Goal: Task Accomplishment & Management: Use online tool/utility

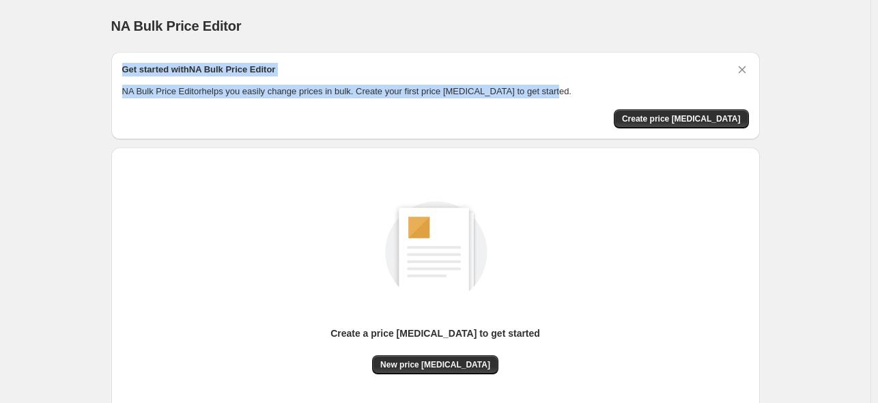
drag, startPoint x: 127, startPoint y: 64, endPoint x: 584, endPoint y: 91, distance: 458.3
click at [584, 91] on div "Get started with NA Bulk Price Editor NA Bulk Price Editor helps you easily cha…" at bounding box center [435, 81] width 627 height 36
copy div "Get started with NA Bulk Price Editor NA Bulk Price Editor helps you easily cha…"
click at [636, 97] on p "NA Bulk Price Editor helps you easily change prices in bulk. Create your first …" at bounding box center [435, 92] width 627 height 14
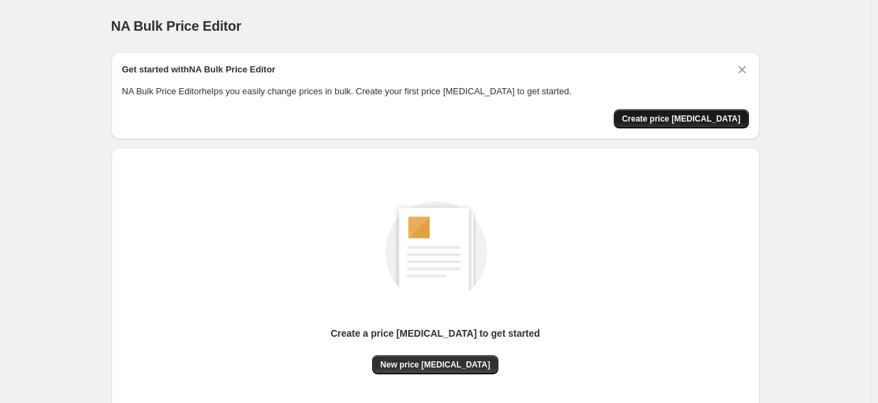
click at [688, 122] on span "Create price change job" at bounding box center [681, 118] width 119 height 11
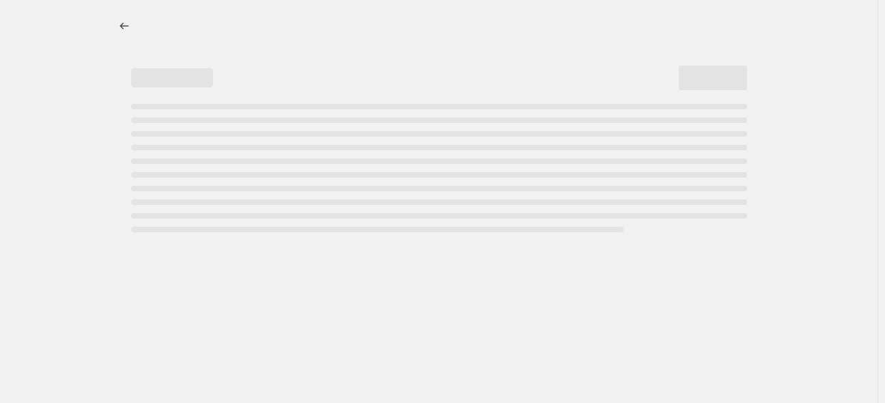
select select "percentage"
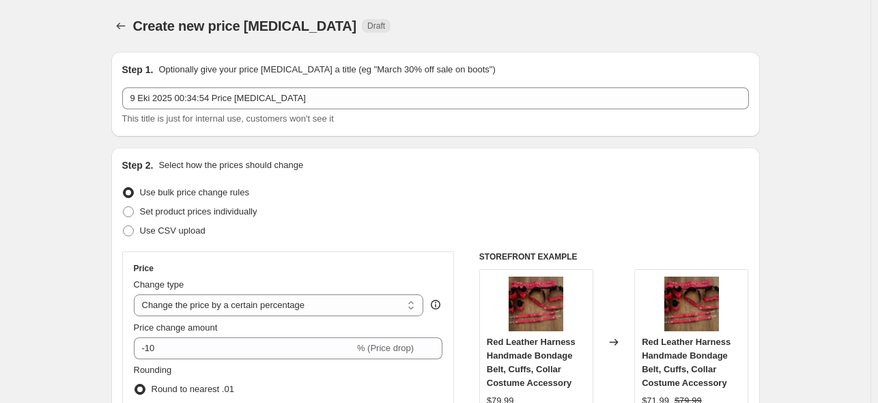
click at [341, 5] on div "Create new price change job. This page is ready Create new price change job Dra…" at bounding box center [435, 26] width 649 height 52
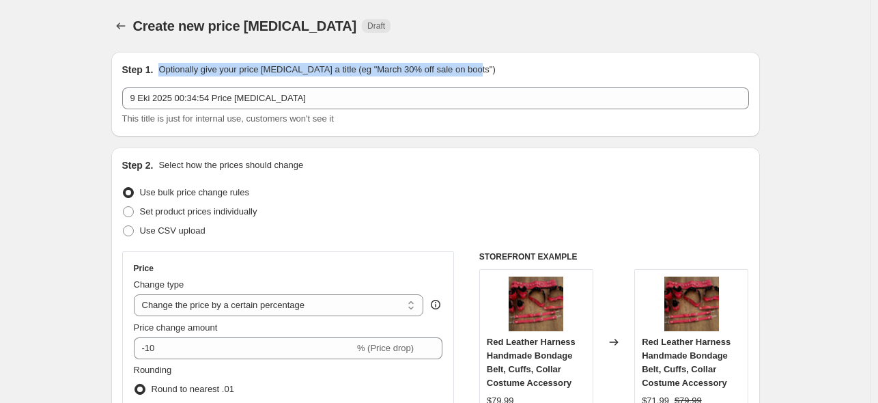
drag, startPoint x: 164, startPoint y: 65, endPoint x: 481, endPoint y: 68, distance: 316.8
click at [481, 68] on div "Step 1. Optionally give your price change job a title (eg "March 30% off sale o…" at bounding box center [435, 70] width 627 height 14
copy p "Optionally give your price change job a title (eg "March 30% off sale on boots")"
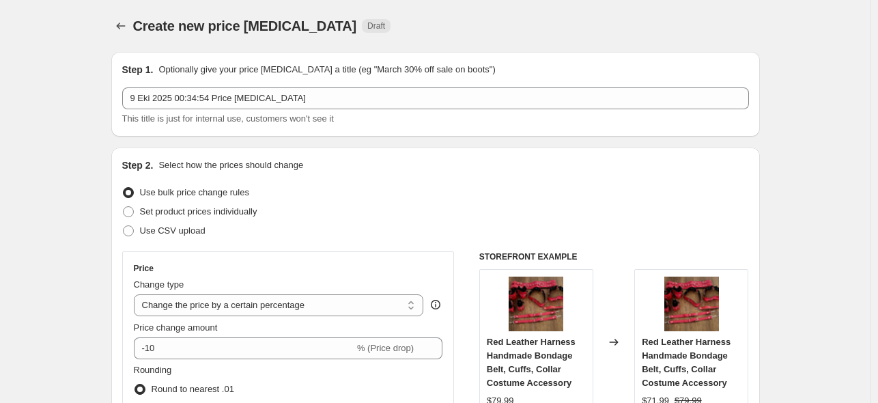
click at [538, 35] on div "Create new price change job Draft" at bounding box center [351, 25] width 437 height 19
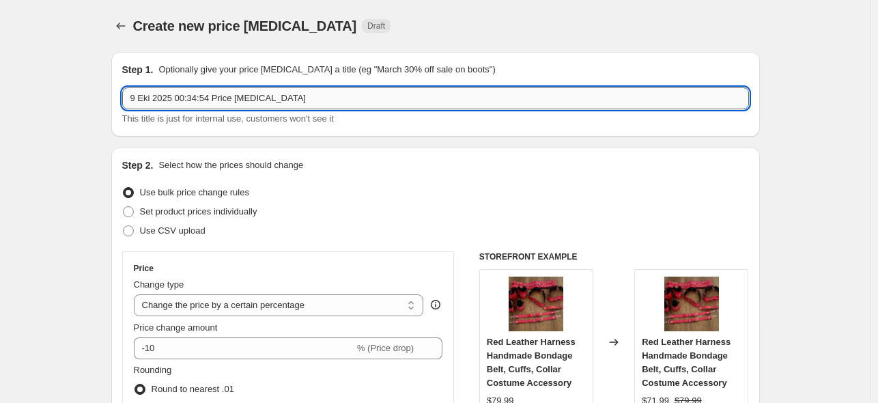
click at [325, 98] on input "9 Eki 2025 00:34:54 Price change job" at bounding box center [435, 98] width 627 height 22
click at [489, 20] on div "Create new price change job Draft" at bounding box center [351, 25] width 437 height 19
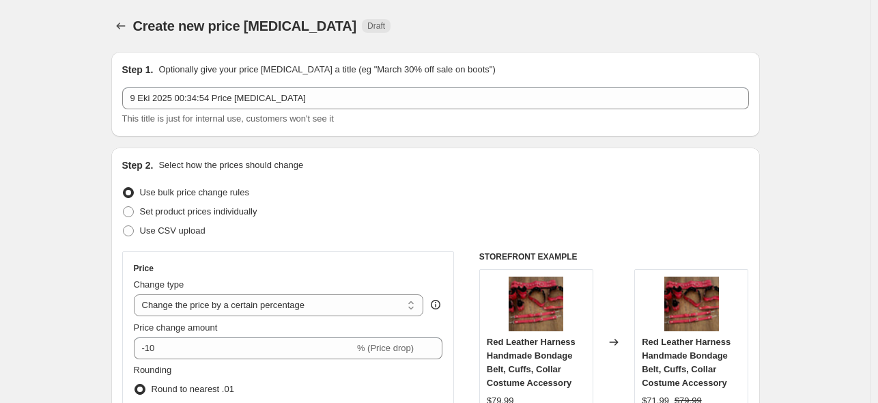
scroll to position [91, 0]
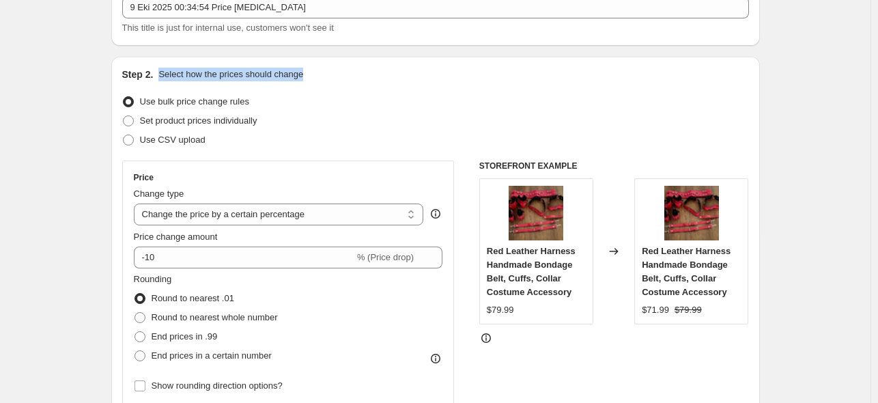
drag, startPoint x: 163, startPoint y: 70, endPoint x: 328, endPoint y: 77, distance: 165.4
click at [328, 77] on div "Step 2. Select how the prices should change" at bounding box center [435, 75] width 627 height 14
drag, startPoint x: 279, startPoint y: 85, endPoint x: 234, endPoint y: 79, distance: 44.8
click at [234, 79] on p "Select how the prices should change" at bounding box center [230, 75] width 145 height 14
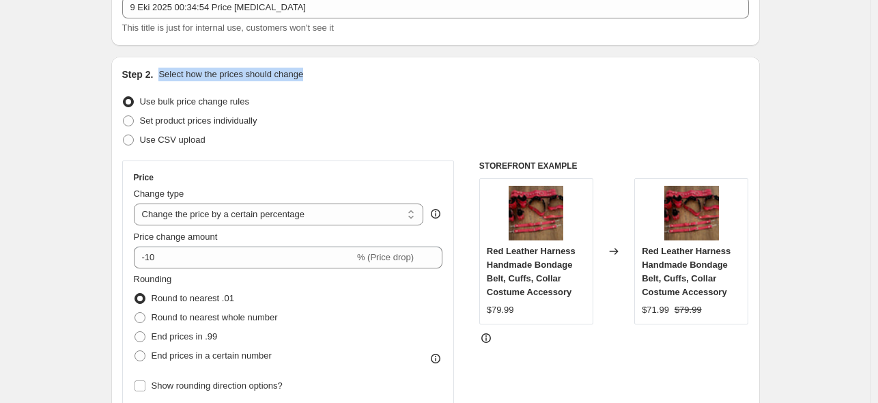
click at [234, 79] on p "Select how the prices should change" at bounding box center [230, 75] width 145 height 14
copy p "Select how the prices should change"
drag, startPoint x: 282, startPoint y: 102, endPoint x: 143, endPoint y: 99, distance: 139.3
click at [143, 99] on div "Use bulk price change rules" at bounding box center [435, 101] width 627 height 19
copy span "Use bulk price change rules"
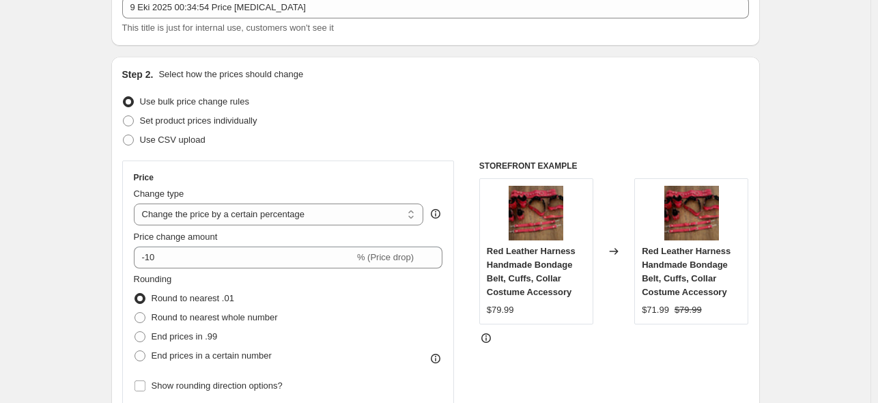
click at [373, 36] on div "Step 1. Optionally give your price change job a title (eg "March 30% off sale o…" at bounding box center [435, 3] width 649 height 85
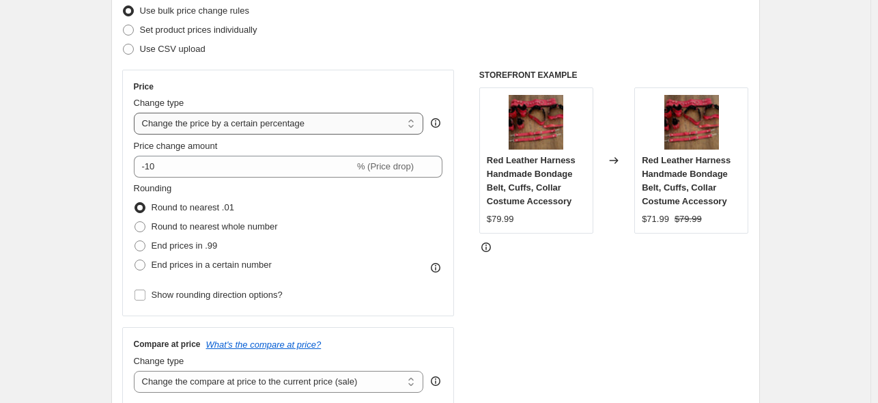
click at [313, 124] on select "Change the price to a certain amount Change the price by a certain amount Chang…" at bounding box center [279, 124] width 290 height 22
drag, startPoint x: 141, startPoint y: 114, endPoint x: 296, endPoint y: 123, distance: 155.3
click at [296, 123] on select "Change the price to a certain amount Change the price by a certain amount Chang…" at bounding box center [279, 124] width 290 height 22
click at [309, 102] on div "Change type" at bounding box center [279, 103] width 290 height 14
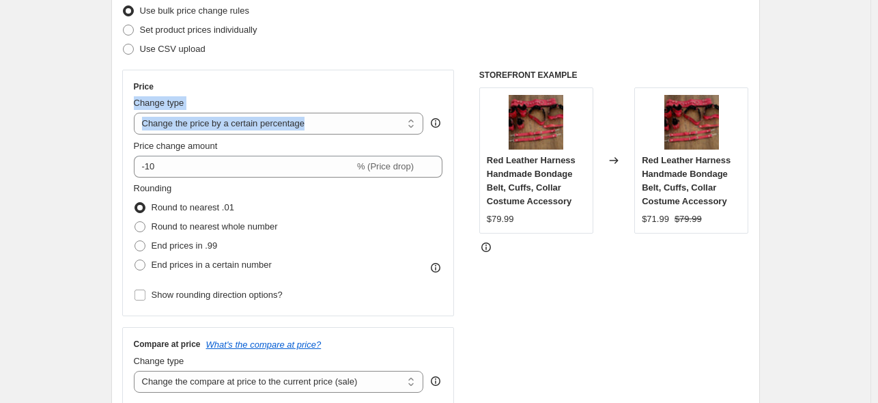
drag, startPoint x: 306, startPoint y: 87, endPoint x: 311, endPoint y: 111, distance: 25.2
click at [311, 111] on div "Price Change type Change the price to a certain amount Change the price by a ce…" at bounding box center [288, 192] width 309 height 223
copy div "Change type Change the price to a certain amount Change the price by a certain …"
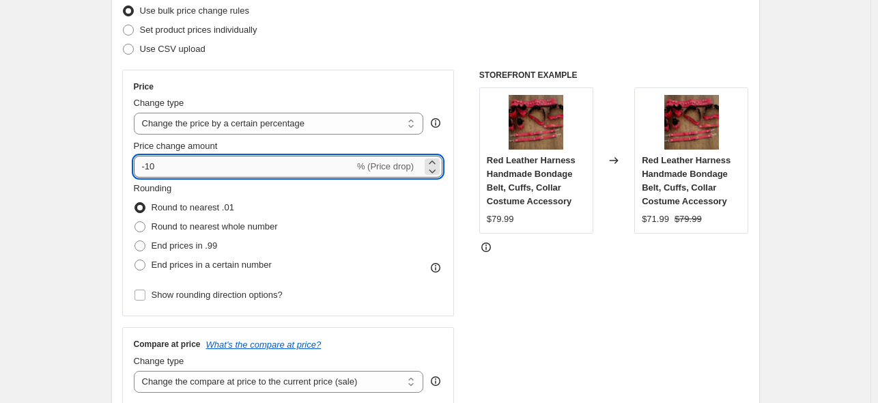
click at [181, 167] on input "-10" at bounding box center [244, 167] width 221 height 22
click at [145, 167] on input "-10" at bounding box center [244, 167] width 221 height 22
click at [212, 158] on input "10" at bounding box center [236, 167] width 205 height 22
type input "1"
click at [437, 158] on icon at bounding box center [432, 163] width 14 height 14
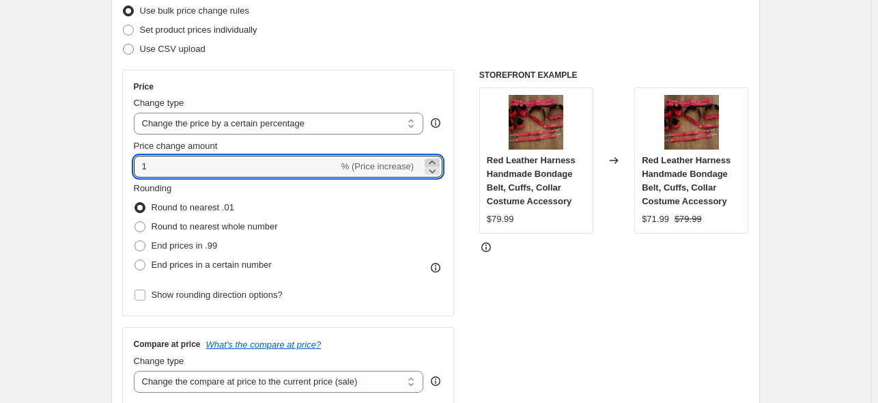
click at [435, 160] on icon at bounding box center [432, 161] width 6 height 3
click at [435, 161] on icon at bounding box center [432, 163] width 14 height 14
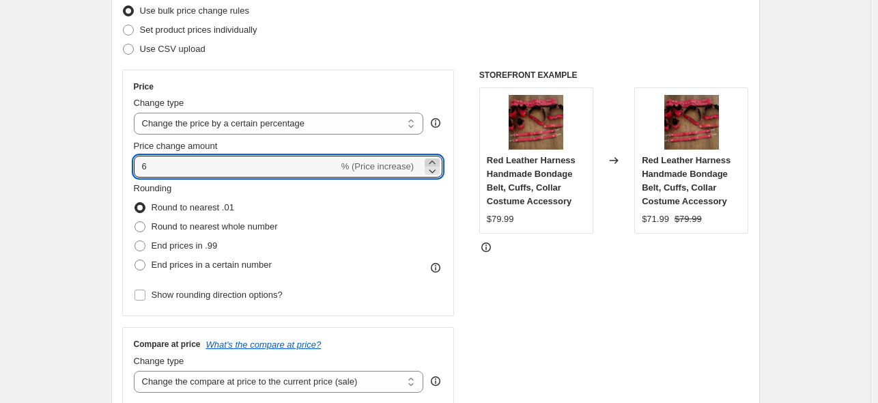
click at [435, 161] on icon at bounding box center [432, 163] width 14 height 14
click at [434, 161] on icon at bounding box center [432, 161] width 6 height 3
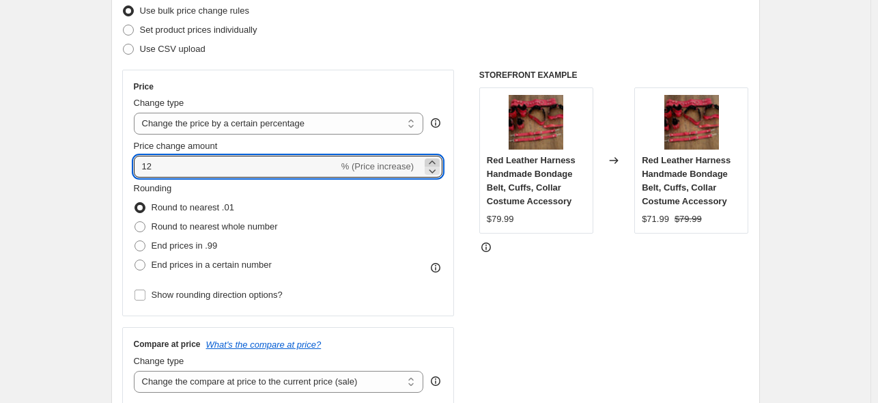
click at [434, 161] on icon at bounding box center [432, 161] width 6 height 3
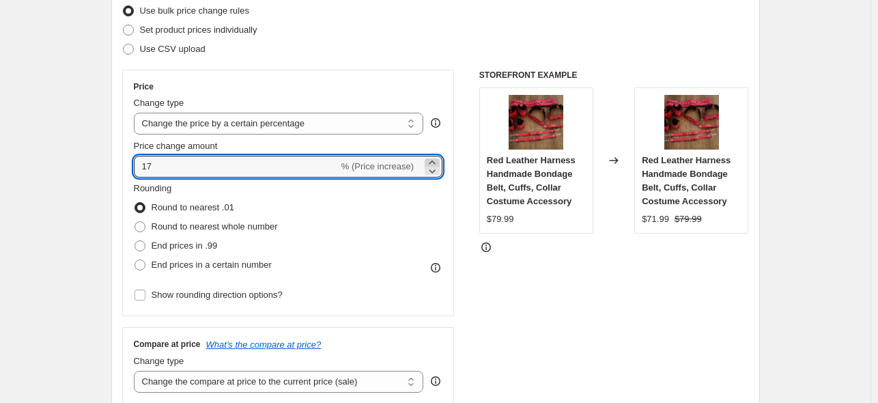
click at [434, 161] on icon at bounding box center [432, 161] width 6 height 3
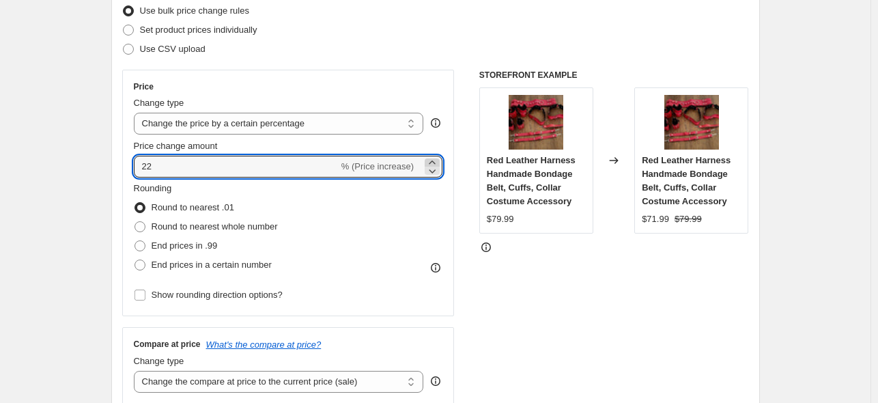
click at [434, 161] on icon at bounding box center [432, 161] width 6 height 3
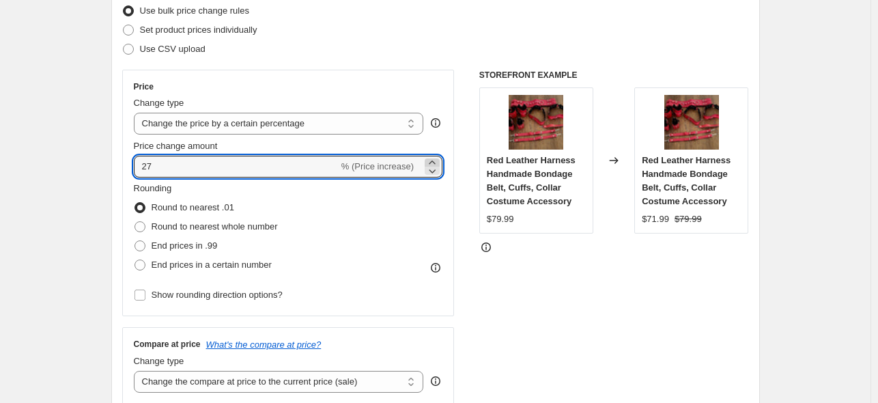
click at [434, 161] on icon at bounding box center [432, 161] width 6 height 3
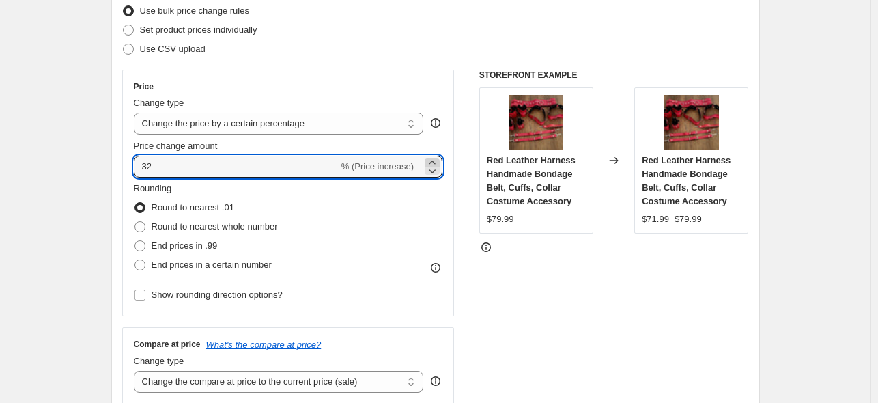
click at [434, 161] on icon at bounding box center [432, 161] width 6 height 3
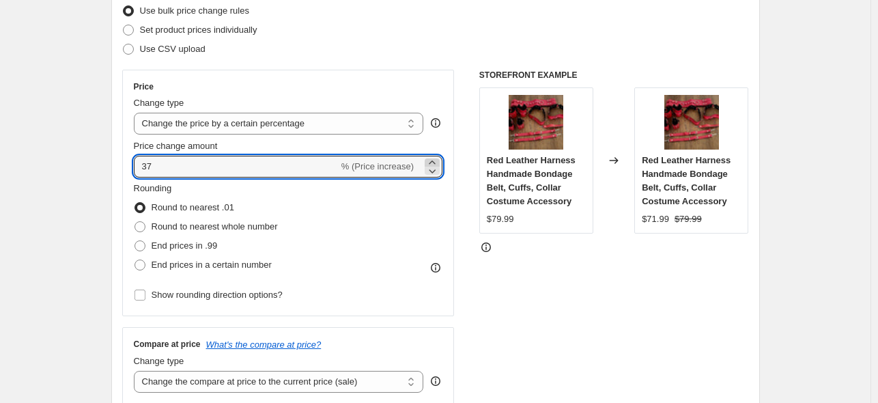
click at [434, 161] on icon at bounding box center [432, 161] width 6 height 3
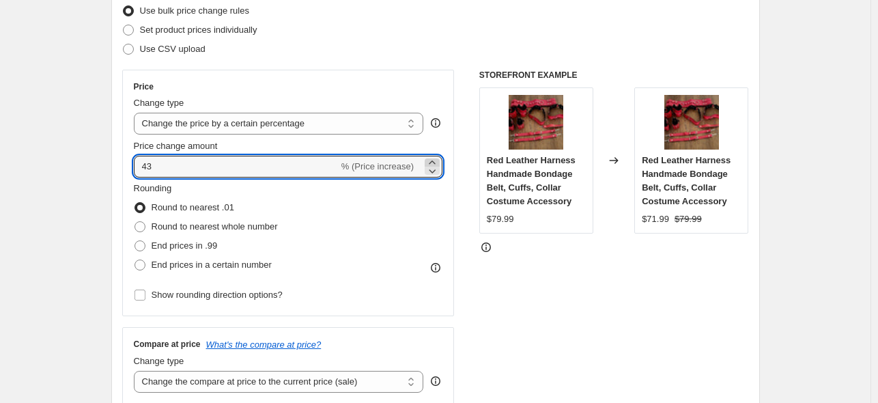
click at [434, 161] on icon at bounding box center [432, 161] width 6 height 3
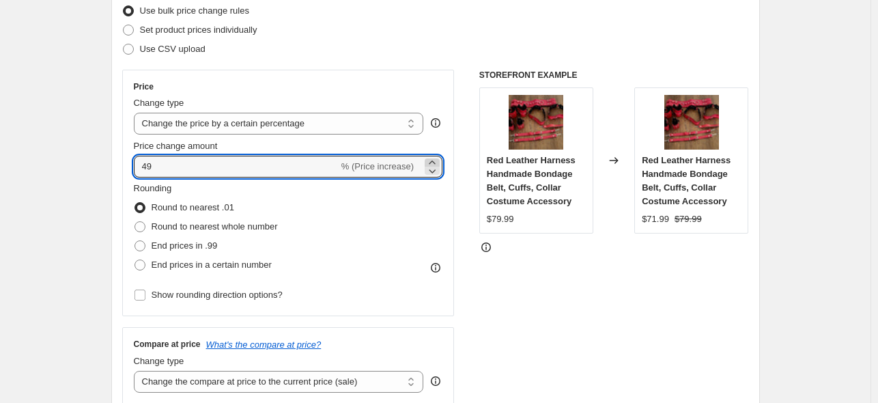
click at [434, 161] on icon at bounding box center [432, 161] width 6 height 3
type input "50"
click at [447, 139] on div "Price Change type Change the price to a certain amount Change the price by a ce…" at bounding box center [288, 193] width 333 height 246
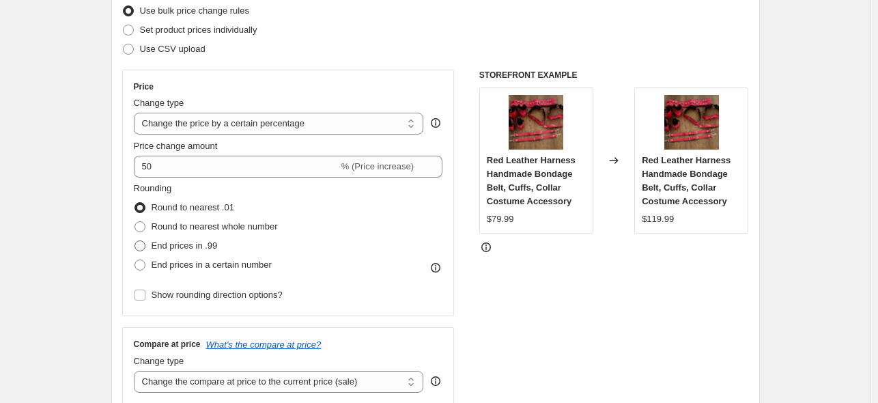
click at [143, 242] on span at bounding box center [140, 245] width 11 height 11
click at [135, 241] on input "End prices in .99" at bounding box center [135, 240] width 1 height 1
radio input "true"
click at [145, 208] on span at bounding box center [140, 207] width 11 height 11
click at [135, 203] on input "Round to nearest .01" at bounding box center [135, 202] width 1 height 1
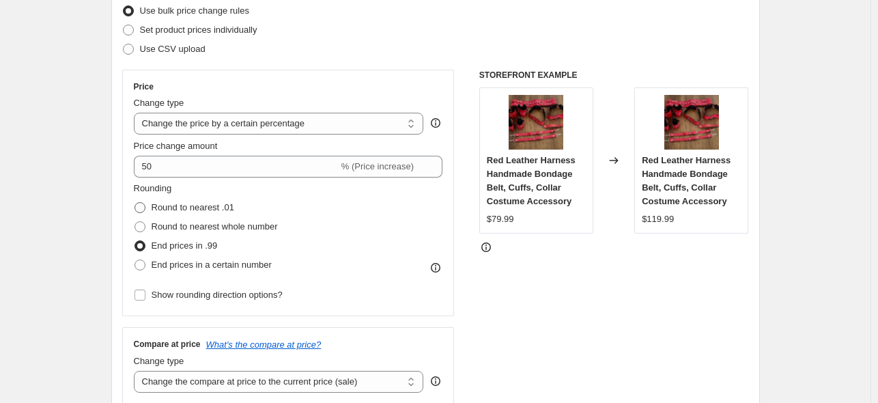
radio input "true"
click at [145, 245] on span at bounding box center [140, 245] width 11 height 11
click at [135, 241] on input "End prices in .99" at bounding box center [135, 240] width 1 height 1
radio input "true"
drag, startPoint x: 314, startPoint y: 298, endPoint x: 155, endPoint y: 301, distance: 159.1
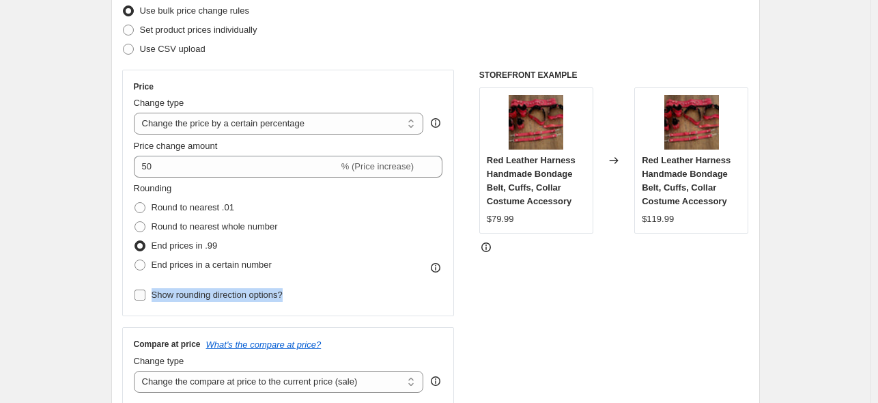
click at [155, 301] on div "Rounding Round to nearest .01 Round to nearest whole number End prices in .99 E…" at bounding box center [288, 243] width 309 height 123
copy span "Show rounding direction options?"
click at [142, 209] on span at bounding box center [140, 207] width 11 height 11
click at [135, 203] on input "Round to nearest .01" at bounding box center [135, 202] width 1 height 1
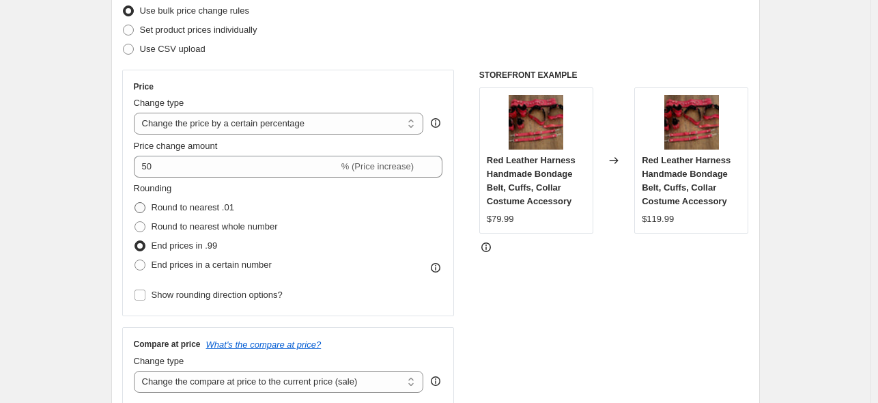
radio input "true"
drag, startPoint x: 274, startPoint y: 208, endPoint x: 152, endPoint y: 203, distance: 123.0
click at [152, 203] on div "Round to nearest .01" at bounding box center [206, 207] width 144 height 19
copy span "Round to nearest .01"
drag, startPoint x: 222, startPoint y: 243, endPoint x: 142, endPoint y: 244, distance: 79.9
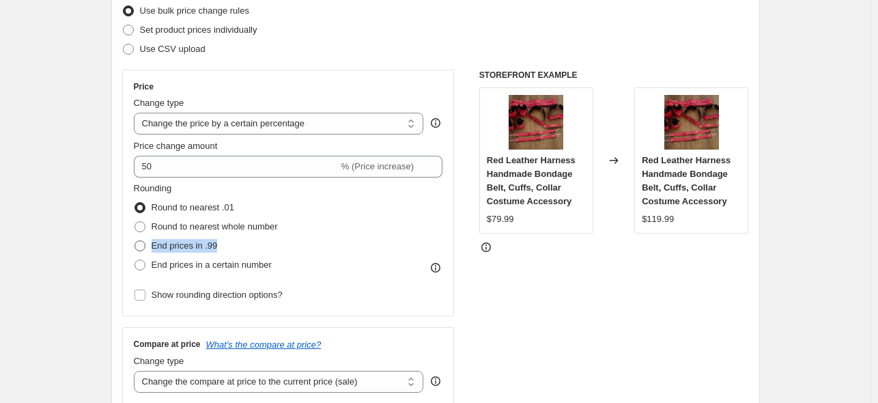
click at [142, 244] on div "End prices in .99" at bounding box center [206, 245] width 144 height 19
copy label "End prices in .99"
click at [139, 240] on span at bounding box center [140, 245] width 11 height 11
click at [135, 240] on input "End prices in .99" at bounding box center [135, 240] width 1 height 1
radio input "true"
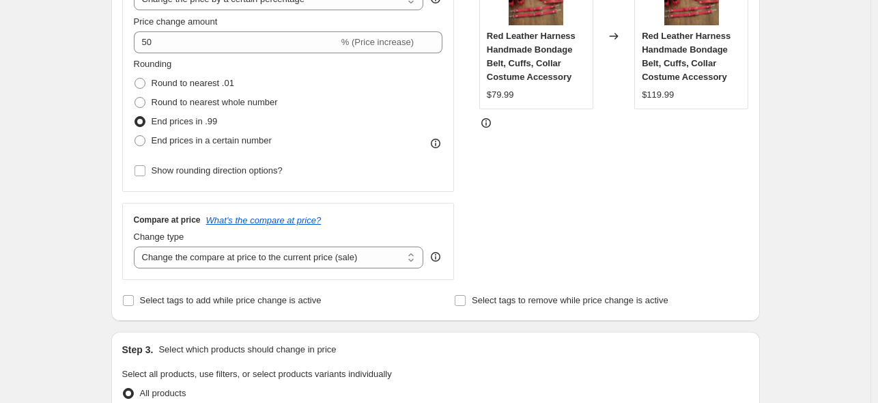
scroll to position [364, 0]
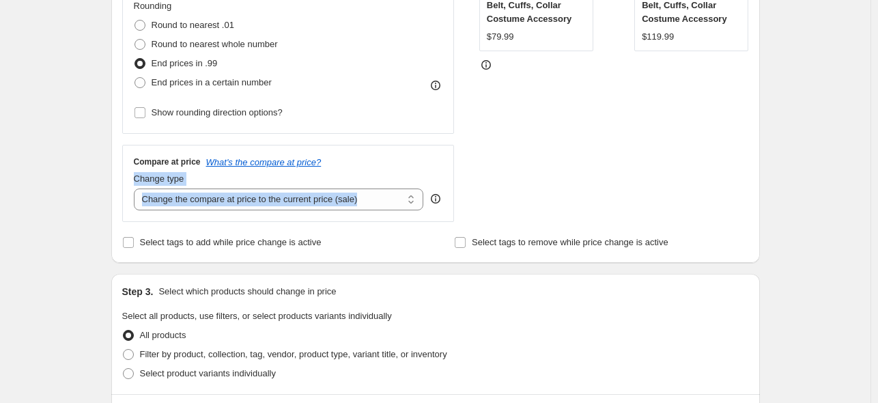
drag, startPoint x: 125, startPoint y: 169, endPoint x: 360, endPoint y: 186, distance: 235.6
click at [360, 186] on div "Step 2. Select how the prices should change Use bulk price change rules Set pro…" at bounding box center [435, 23] width 649 height 479
copy div "Change type Change the compare at price to the current price (sale) Change the …"
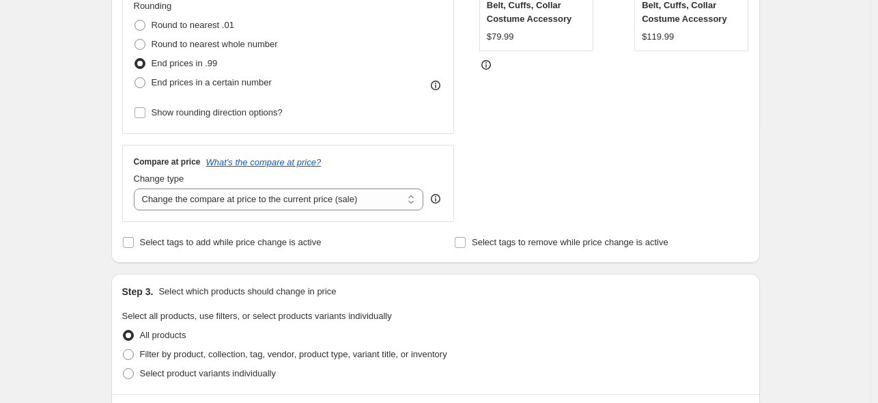
click at [79, 152] on div "Create new price change job. This page is ready Create new price change job Dra…" at bounding box center [435, 329] width 871 height 1387
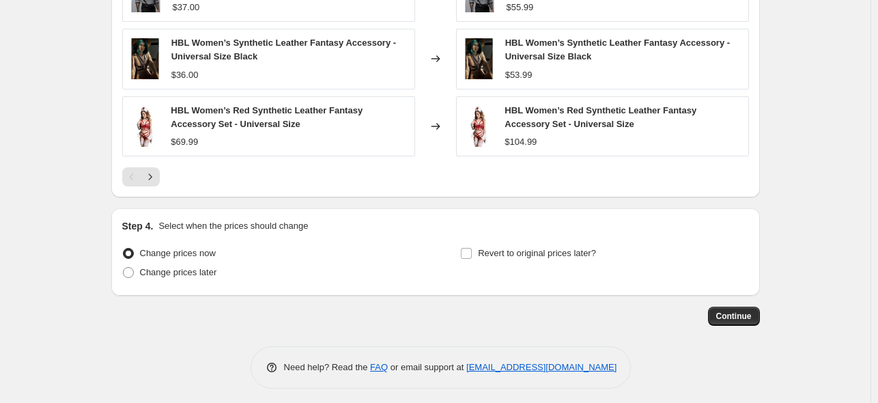
scroll to position [983, 0]
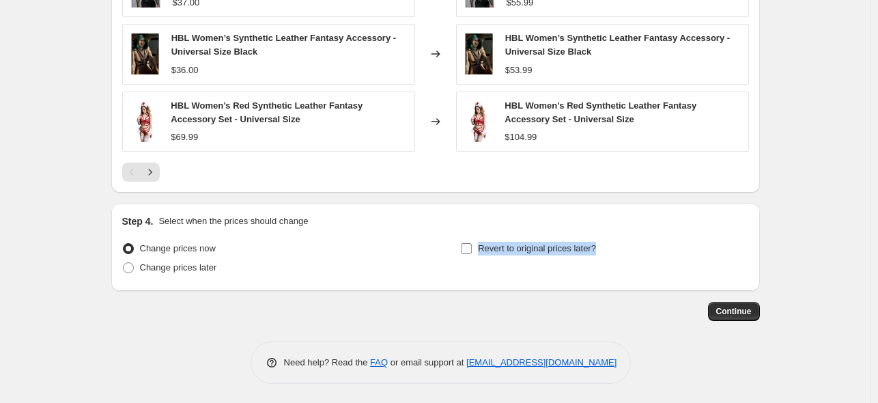
drag, startPoint x: 621, startPoint y: 238, endPoint x: 477, endPoint y: 252, distance: 145.4
click at [477, 252] on div "Revert to original prices later?" at bounding box center [604, 259] width 288 height 41
click at [752, 311] on span "Continue" at bounding box center [734, 311] width 36 height 11
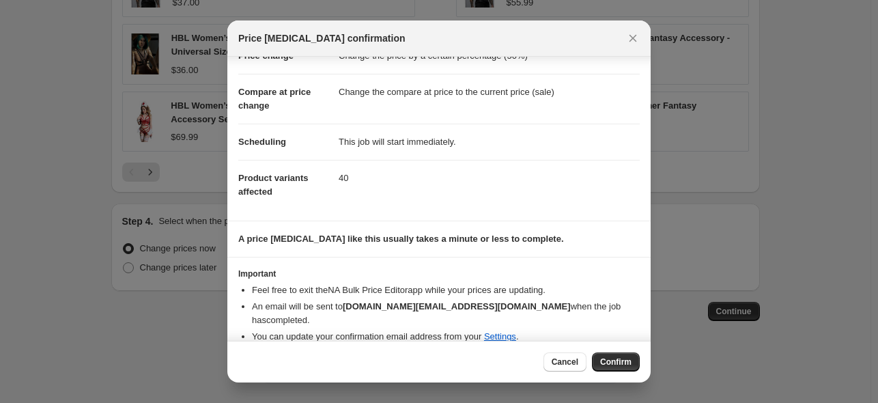
scroll to position [44, 0]
click at [625, 364] on span "Confirm" at bounding box center [615, 361] width 31 height 11
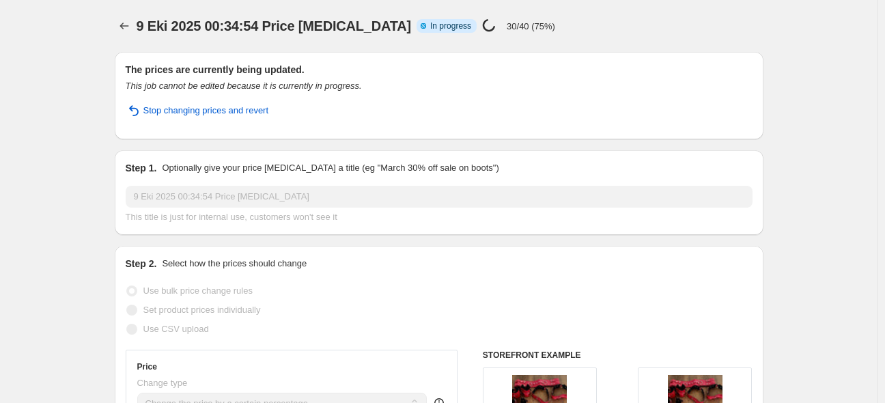
select select "percentage"
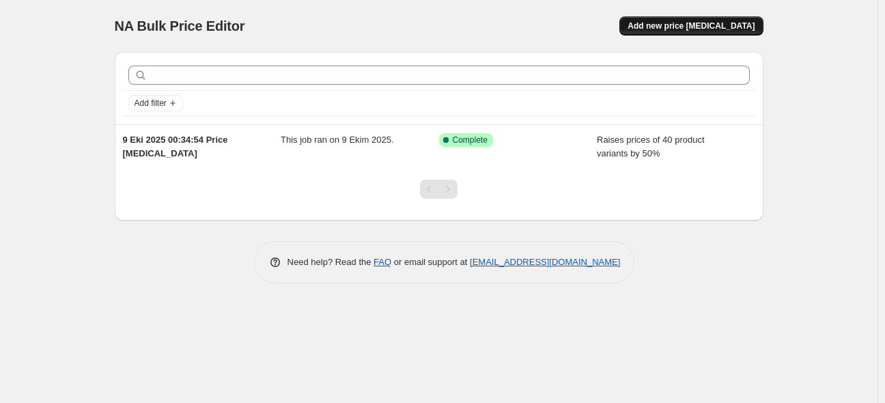
click at [738, 30] on span "Add new price change job" at bounding box center [690, 25] width 127 height 11
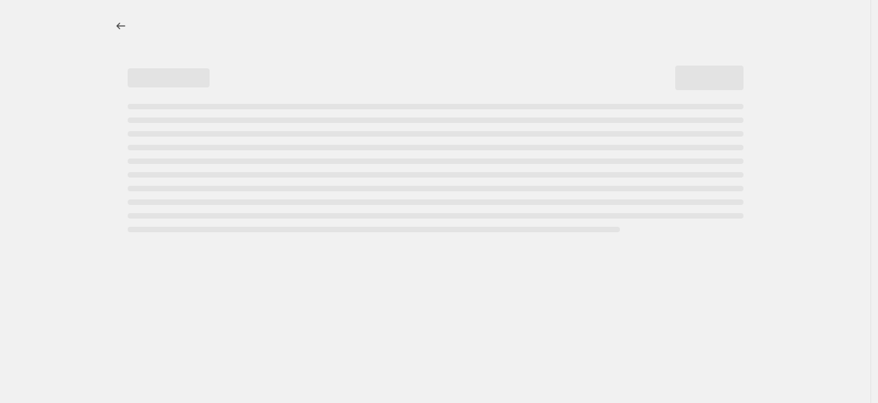
select select "percentage"
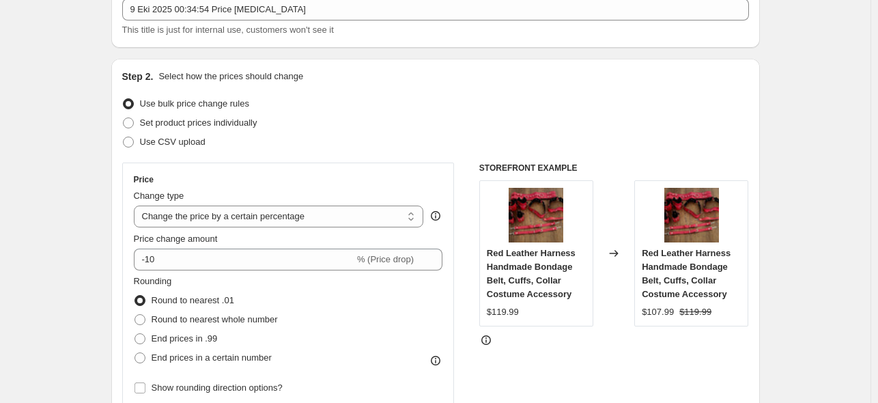
scroll to position [91, 0]
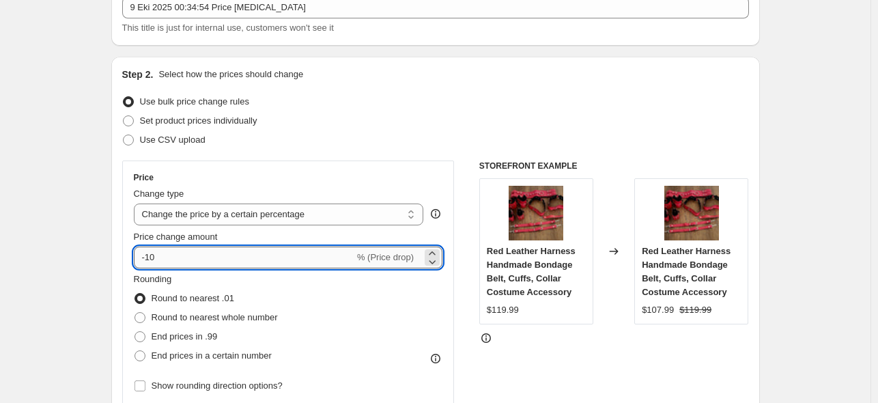
click at [153, 255] on input "-10" at bounding box center [244, 257] width 221 height 22
type input "-50"
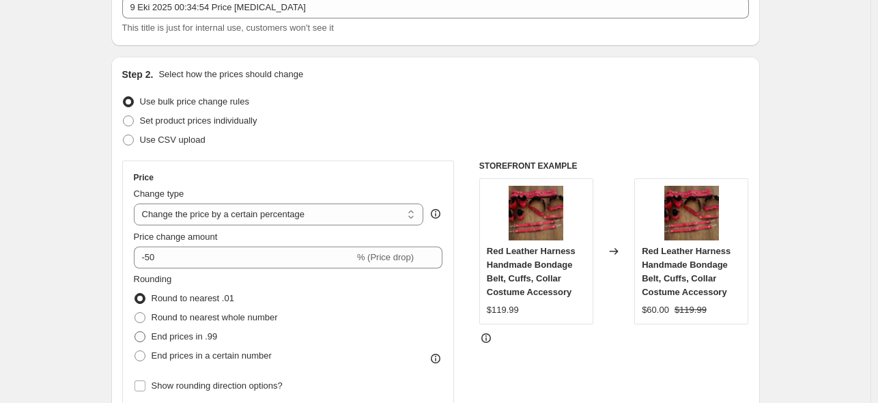
click at [145, 339] on span at bounding box center [140, 336] width 11 height 11
click at [135, 332] on input "End prices in .99" at bounding box center [135, 331] width 1 height 1
radio input "true"
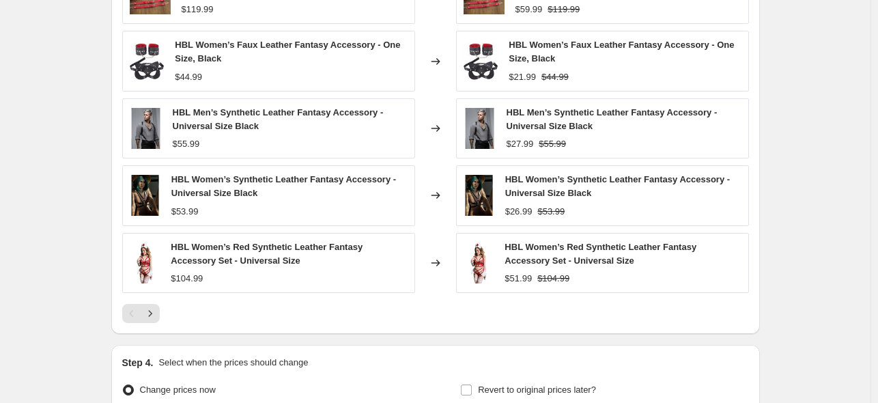
scroll to position [910, 0]
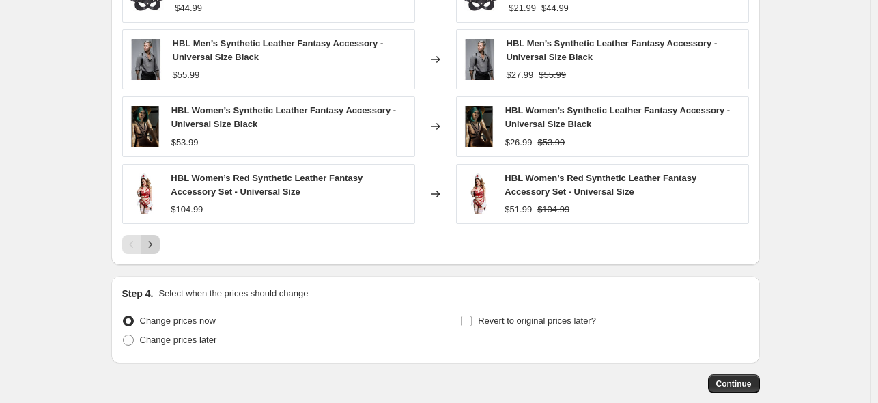
click at [147, 244] on icon "Next" at bounding box center [150, 245] width 14 height 14
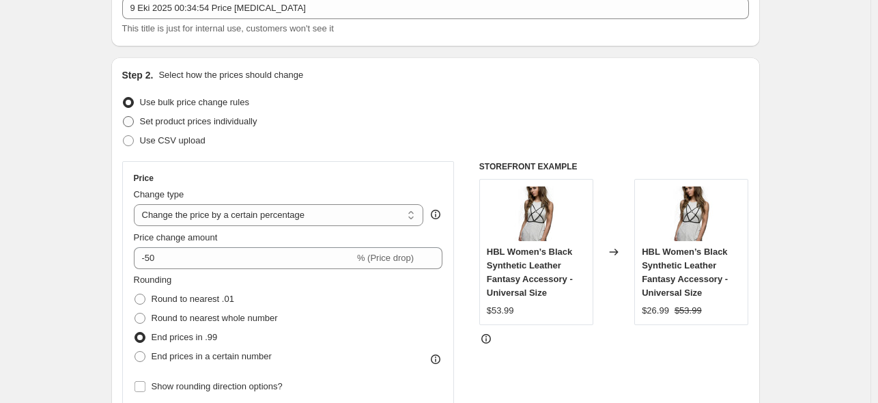
scroll to position [91, 0]
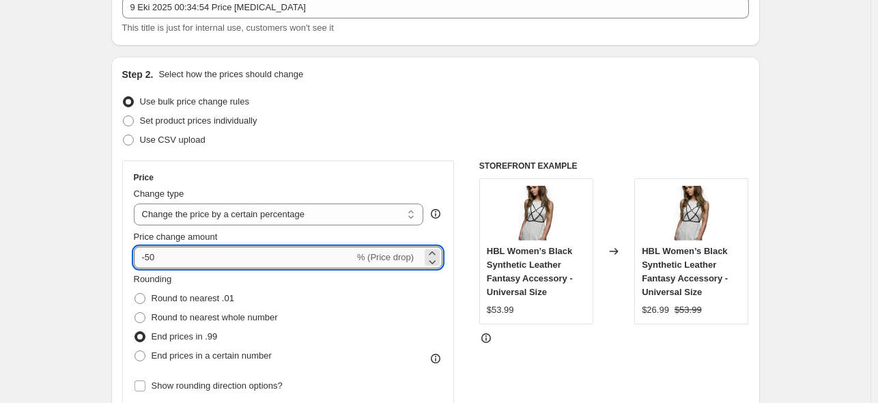
click at [143, 259] on input "-50" at bounding box center [244, 257] width 221 height 22
drag, startPoint x: 164, startPoint y: 255, endPoint x: 91, endPoint y: 257, distance: 73.1
click at [141, 255] on input "20" at bounding box center [236, 257] width 205 height 22
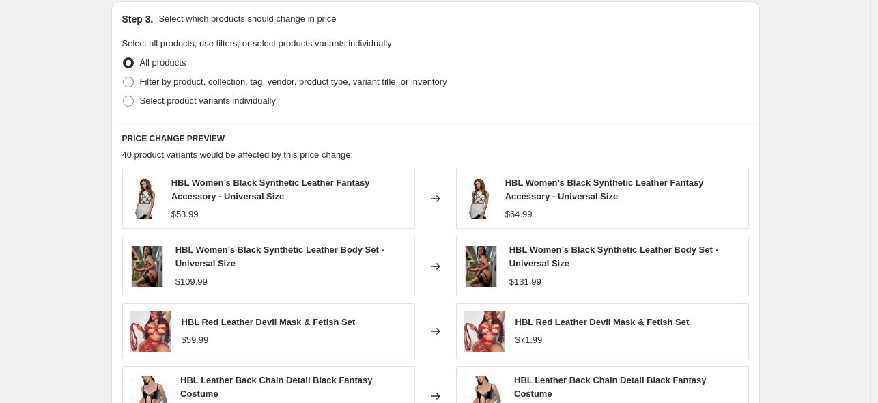
scroll to position [637, 0]
type input "30"
click at [90, 233] on div "Create new price change job. This page is ready Create new price change job Dra…" at bounding box center [435, 52] width 871 height 1378
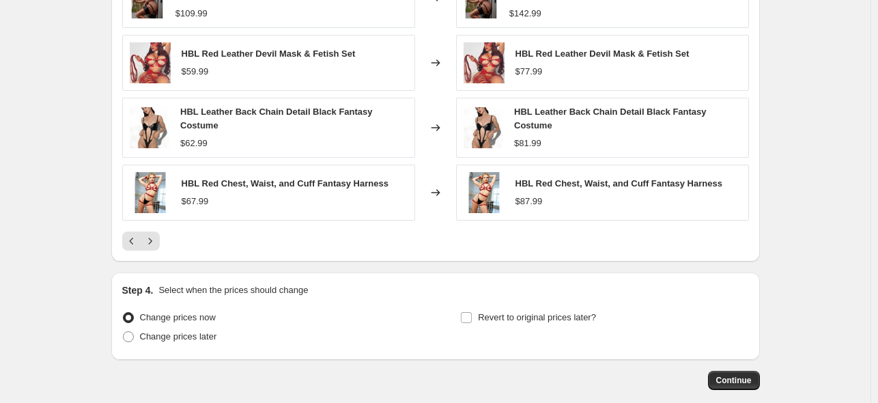
scroll to position [970, 0]
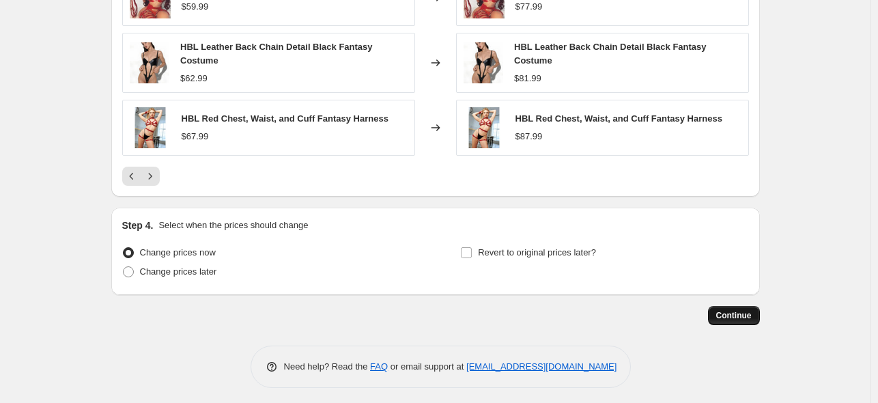
click at [734, 311] on span "Continue" at bounding box center [734, 315] width 36 height 11
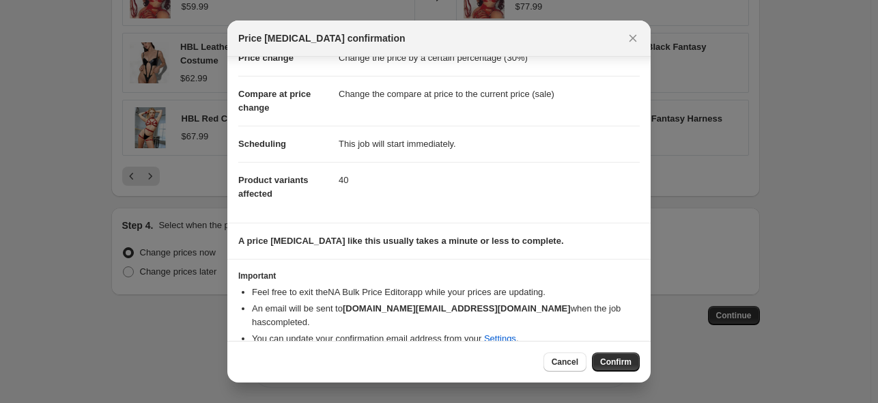
scroll to position [44, 0]
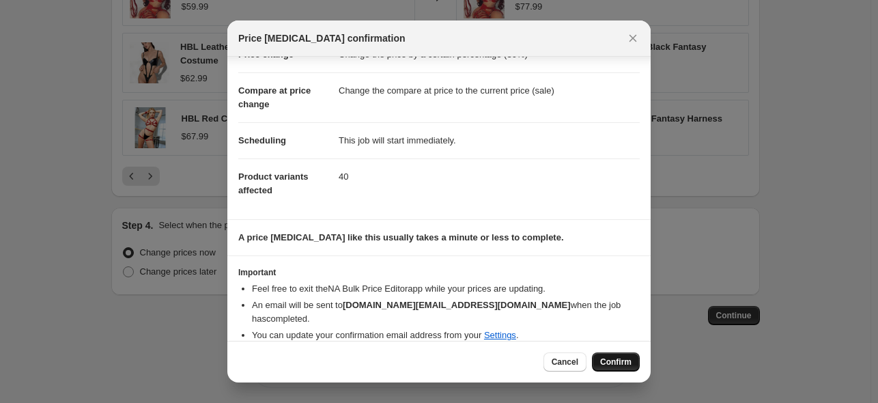
click at [605, 363] on span "Confirm" at bounding box center [615, 361] width 31 height 11
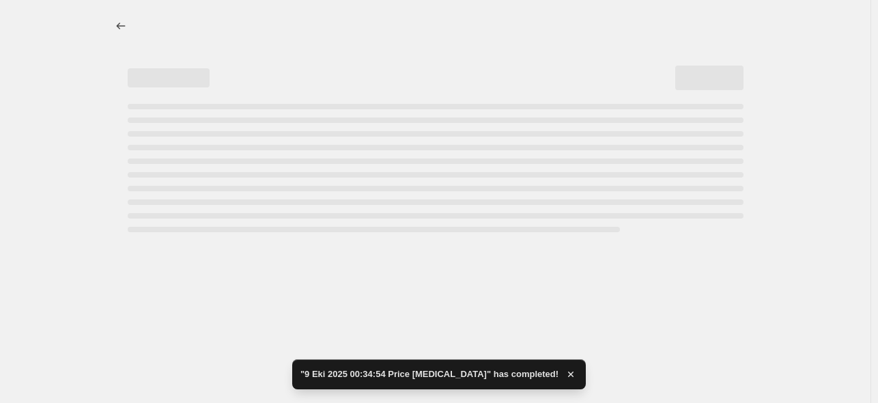
select select "percentage"
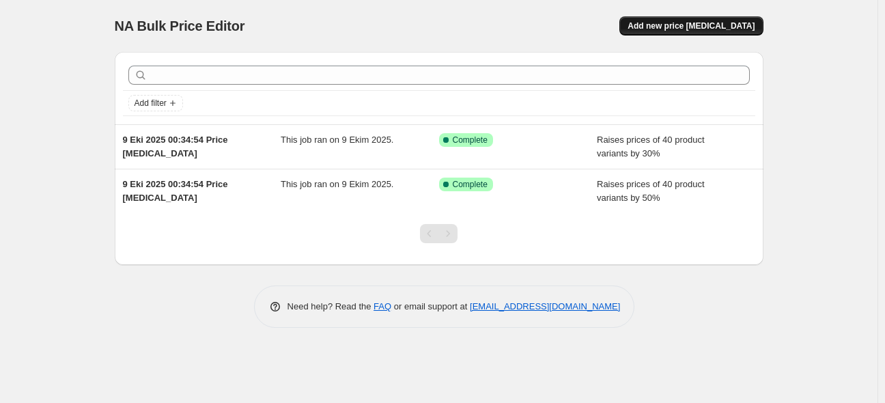
click at [674, 19] on button "Add new price change job" at bounding box center [690, 25] width 143 height 19
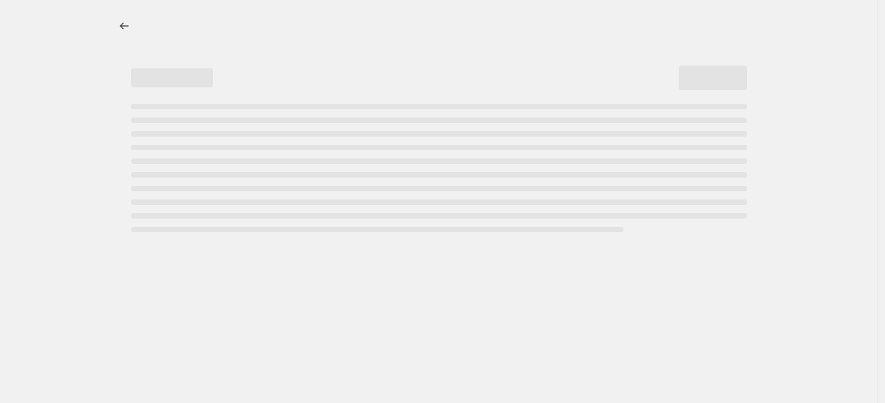
select select "percentage"
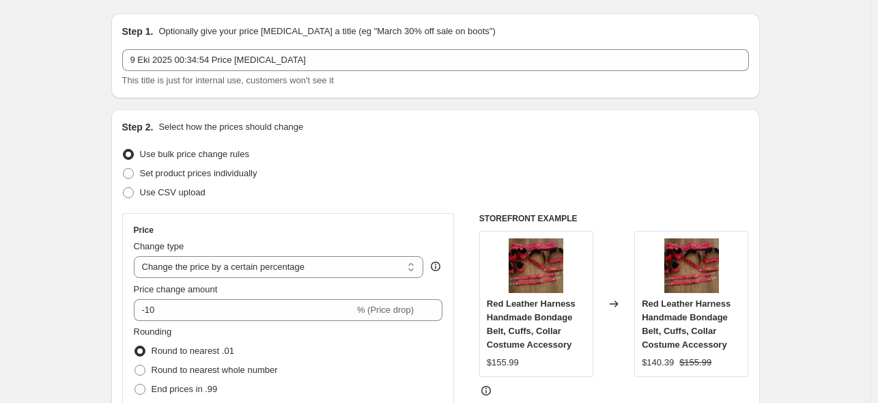
scroll to position [182, 0]
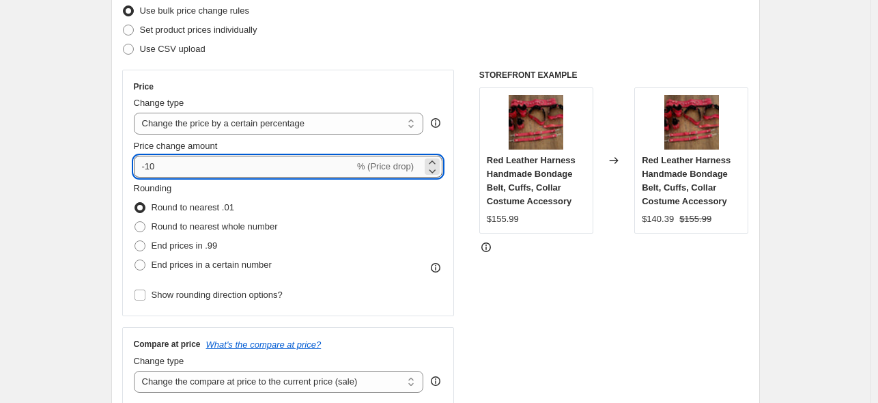
click at [153, 169] on input "-10" at bounding box center [244, 167] width 221 height 22
type input "-50"
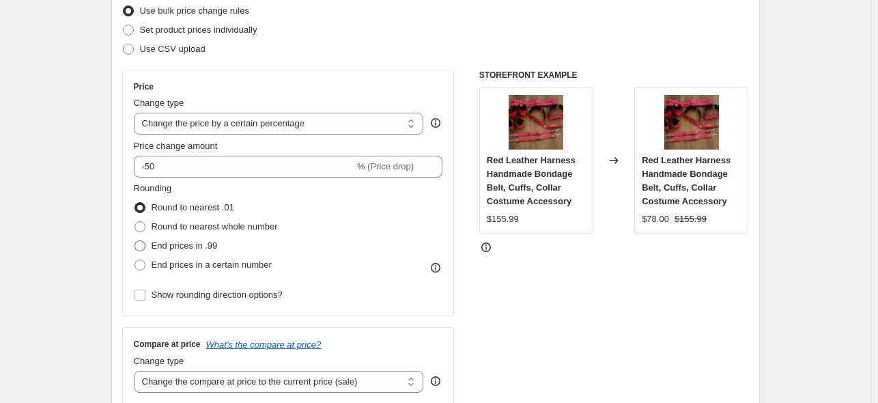
click at [153, 246] on label "End prices in .99" at bounding box center [176, 245] width 84 height 19
click at [135, 241] on input "End prices in .99" at bounding box center [135, 240] width 1 height 1
radio input "true"
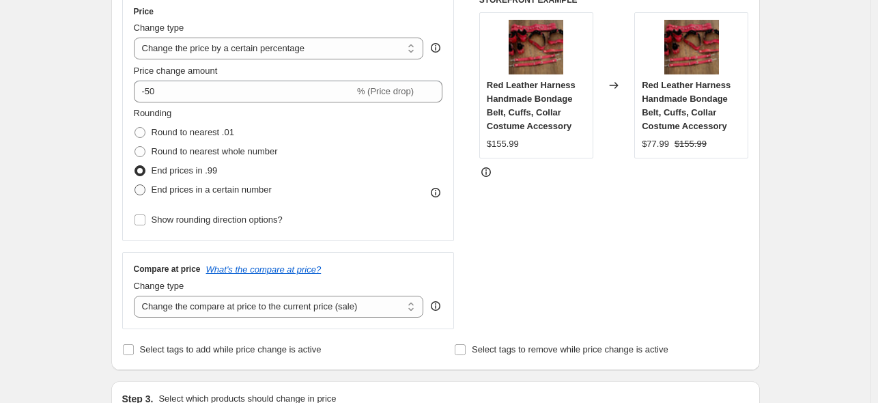
scroll to position [254, 0]
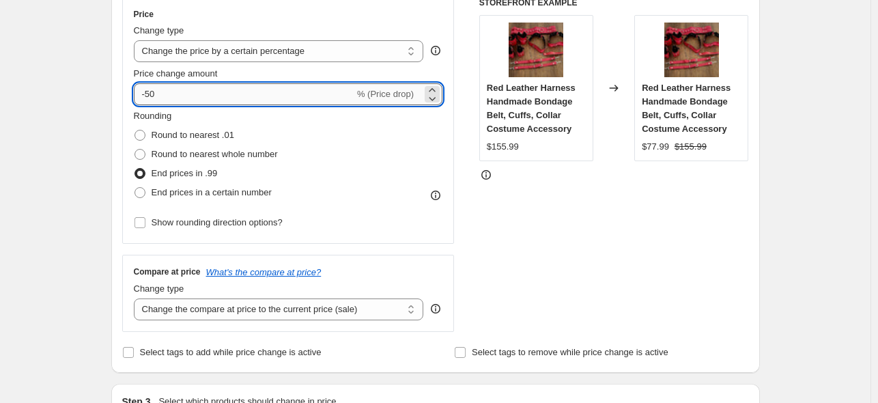
click at [151, 99] on input "-50" at bounding box center [244, 94] width 221 height 22
drag, startPoint x: 196, startPoint y: 95, endPoint x: 150, endPoint y: 92, distance: 45.8
click at [150, 92] on input "-50" at bounding box center [244, 94] width 221 height 22
type input "-45"
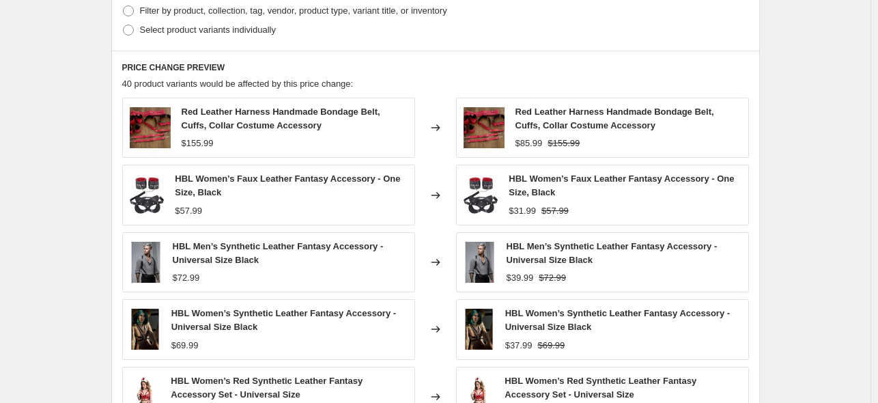
scroll to position [709, 0]
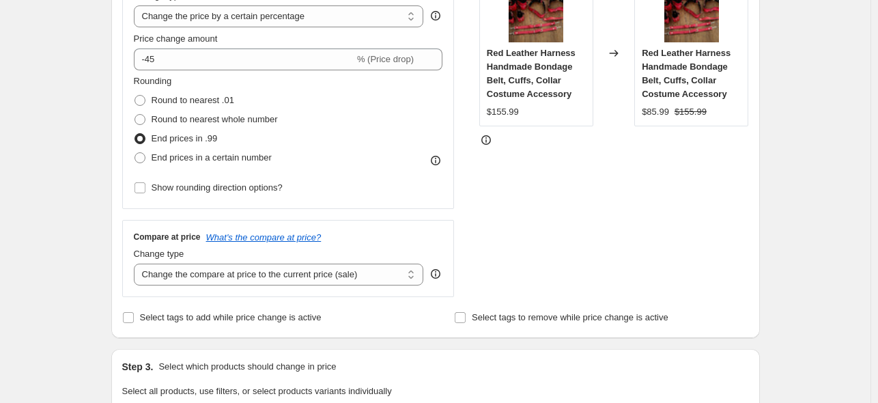
scroll to position [254, 0]
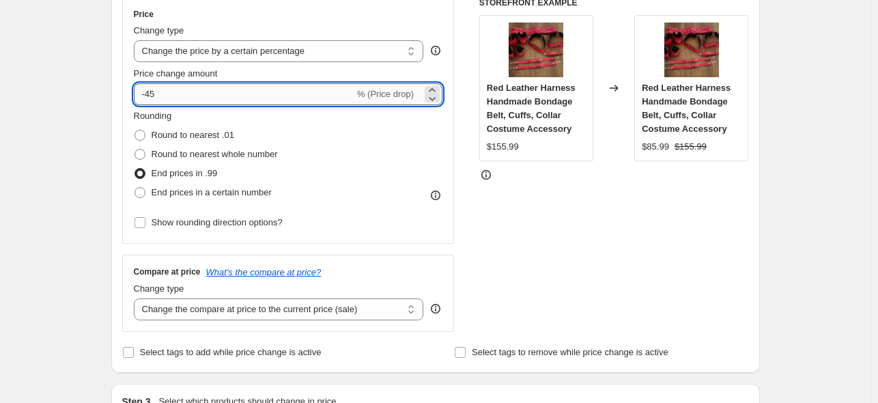
drag, startPoint x: 186, startPoint y: 98, endPoint x: 156, endPoint y: 91, distance: 31.5
click at [156, 91] on input "-45" at bounding box center [244, 94] width 221 height 22
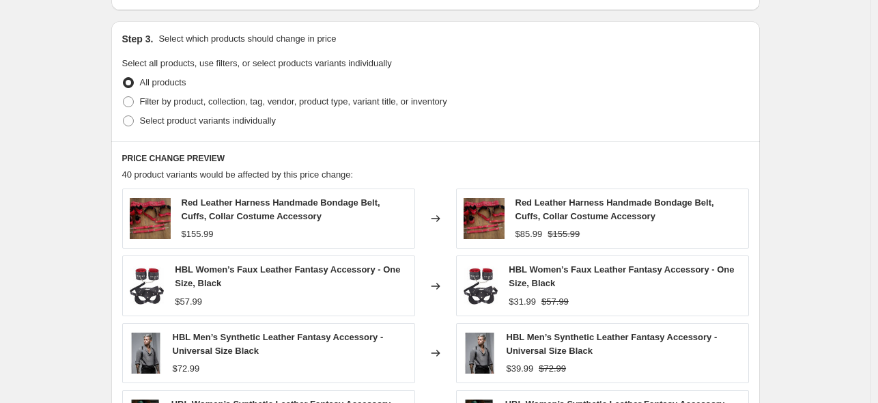
scroll to position [618, 0]
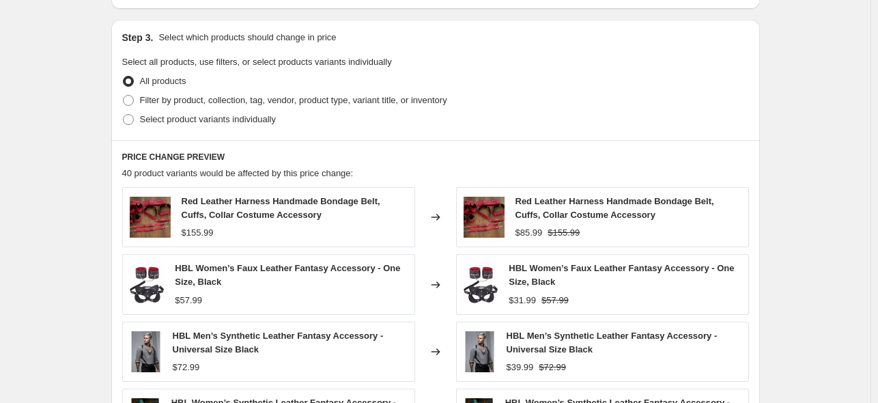
click at [436, 221] on icon at bounding box center [436, 217] width 14 height 14
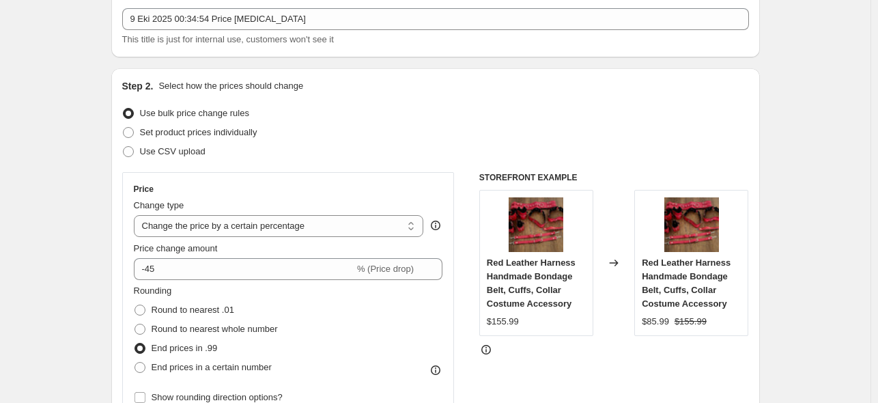
scroll to position [72, 0]
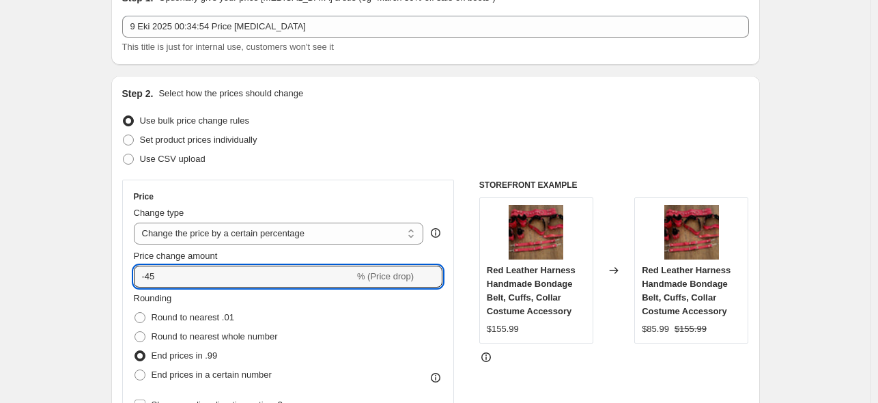
drag, startPoint x: 197, startPoint y: 281, endPoint x: 114, endPoint y: 281, distance: 82.6
click at [114, 281] on div "Step 2. Select how the prices should change Use bulk price change rules Set pro…" at bounding box center [435, 315] width 649 height 479
type input "-0"
type input "-50"
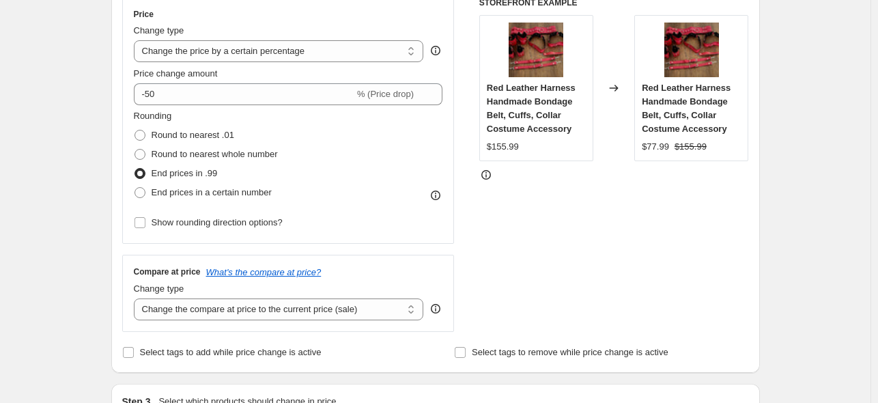
scroll to position [254, 0]
click at [465, 354] on input "Select tags to remove while price change is active" at bounding box center [460, 352] width 11 height 11
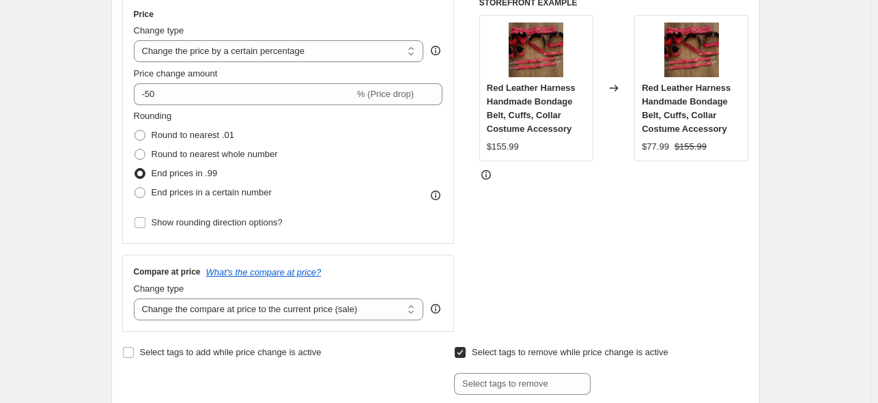
click at [649, 304] on div "STOREFRONT EXAMPLE Red Leather Harness Handmade Bondage Belt, Cuffs, Collar Cos…" at bounding box center [614, 164] width 270 height 335
click at [465, 353] on input "Select tags to remove while price change is active" at bounding box center [460, 352] width 11 height 11
checkbox input "false"
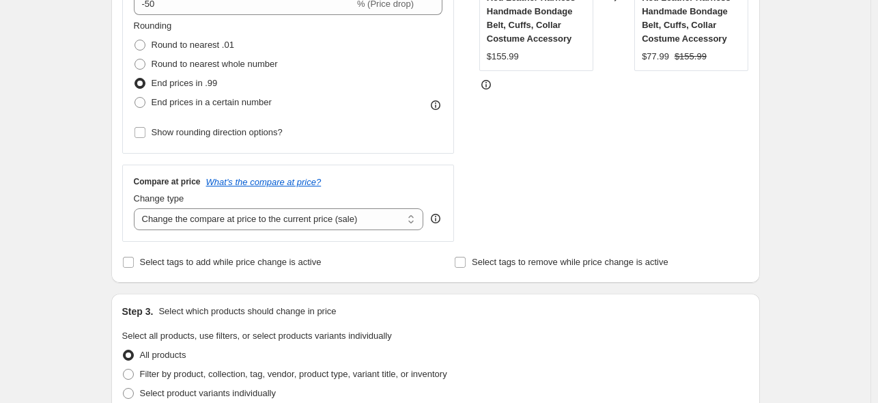
scroll to position [345, 0]
click at [126, 262] on input "Select tags to add while price change is active" at bounding box center [128, 261] width 11 height 11
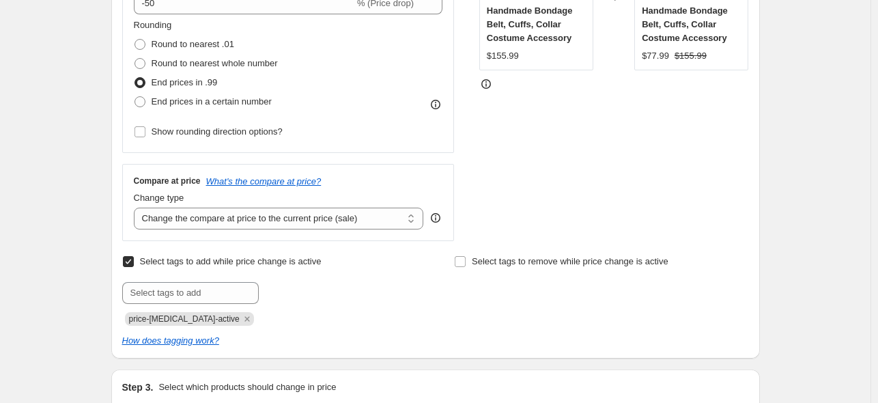
click at [129, 259] on input "Select tags to add while price change is active" at bounding box center [128, 261] width 11 height 11
checkbox input "false"
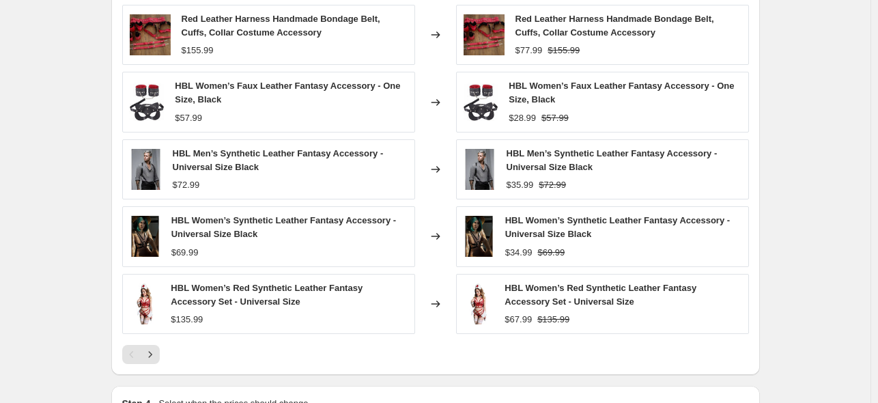
scroll to position [800, 0]
click at [147, 355] on icon "Next" at bounding box center [150, 355] width 14 height 14
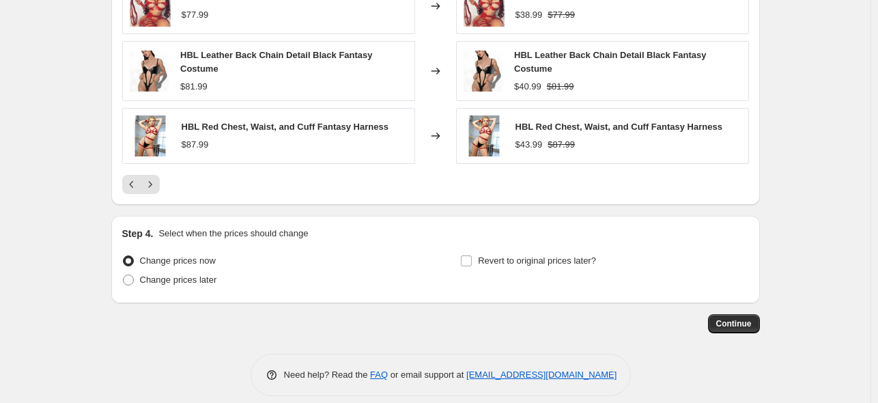
scroll to position [970, 0]
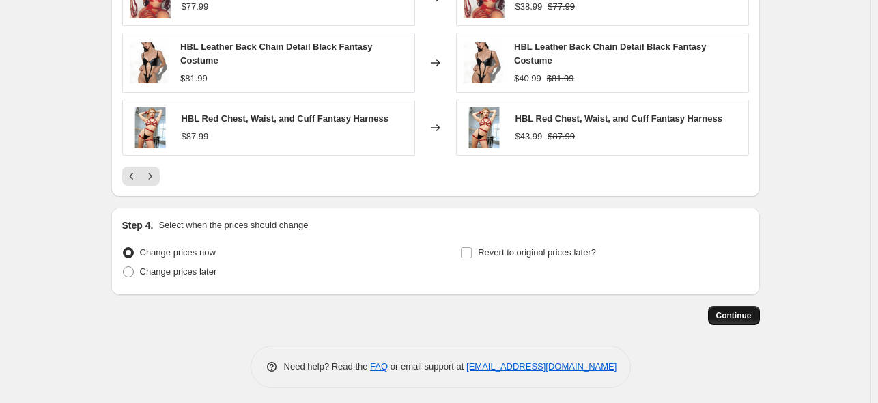
click at [734, 311] on span "Continue" at bounding box center [734, 315] width 36 height 11
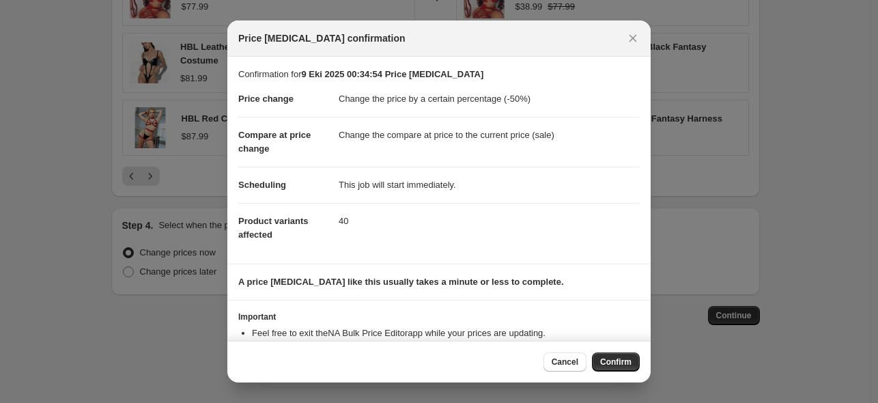
click at [615, 351] on div "Cancel Confirm" at bounding box center [438, 362] width 423 height 42
click at [617, 361] on span "Confirm" at bounding box center [615, 361] width 31 height 11
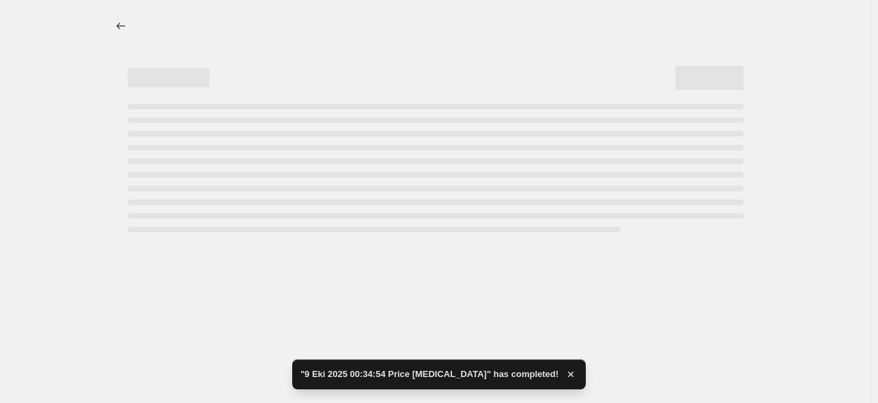
select select "percentage"
